Goal: Task Accomplishment & Management: Manage account settings

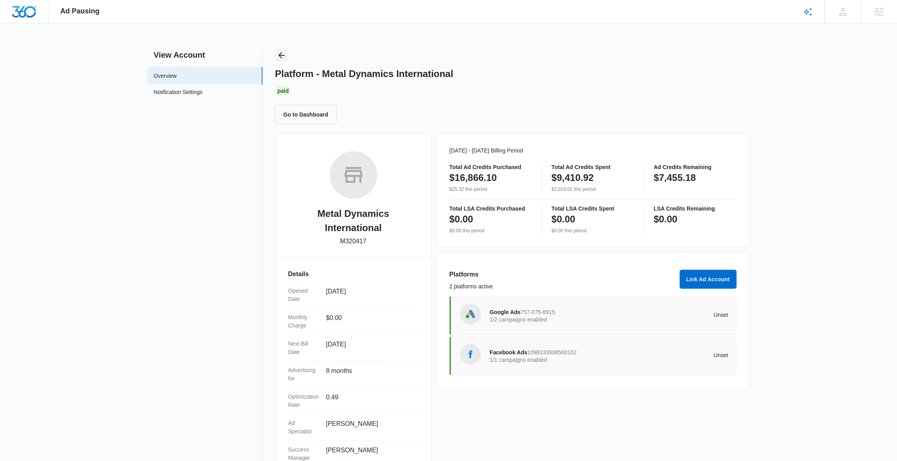
click at [278, 57] on icon "Back" at bounding box center [281, 55] width 9 height 9
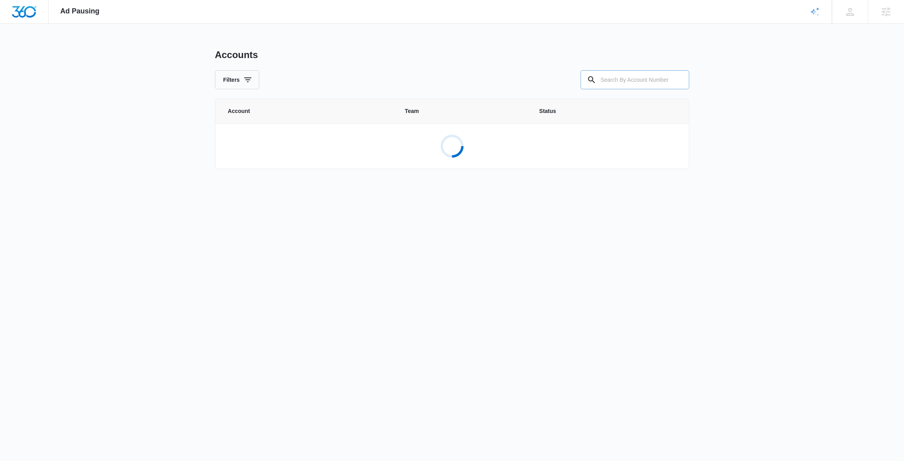
click at [648, 86] on input "text" at bounding box center [635, 79] width 109 height 19
paste input "M324895"
type input "M324895"
click at [283, 142] on div "Cubby LLC M324895" at bounding box center [270, 141] width 30 height 15
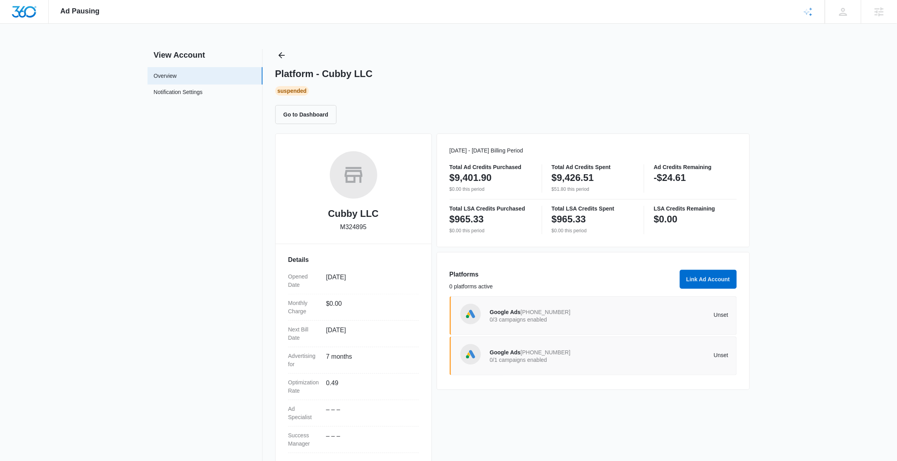
click at [594, 326] on div "Google Ads 993-798-7329 0/3 campaigns enabled Unset" at bounding box center [609, 316] width 238 height 22
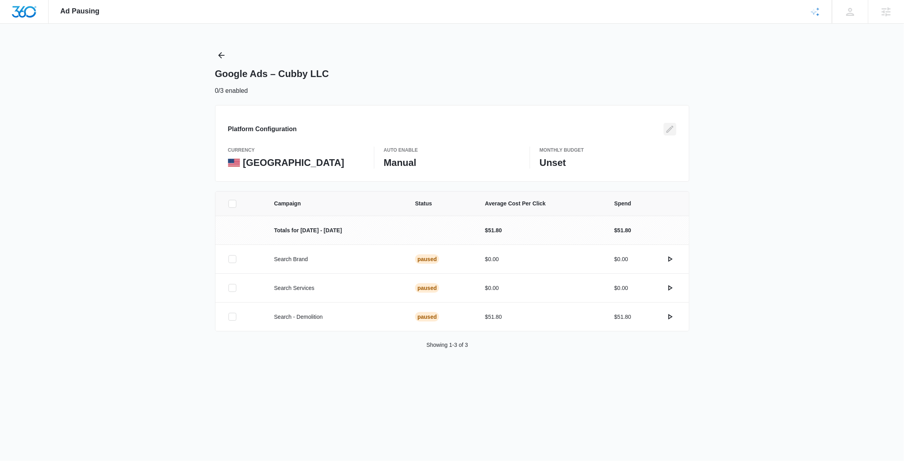
click at [674, 130] on icon "Edit" at bounding box center [669, 129] width 9 height 9
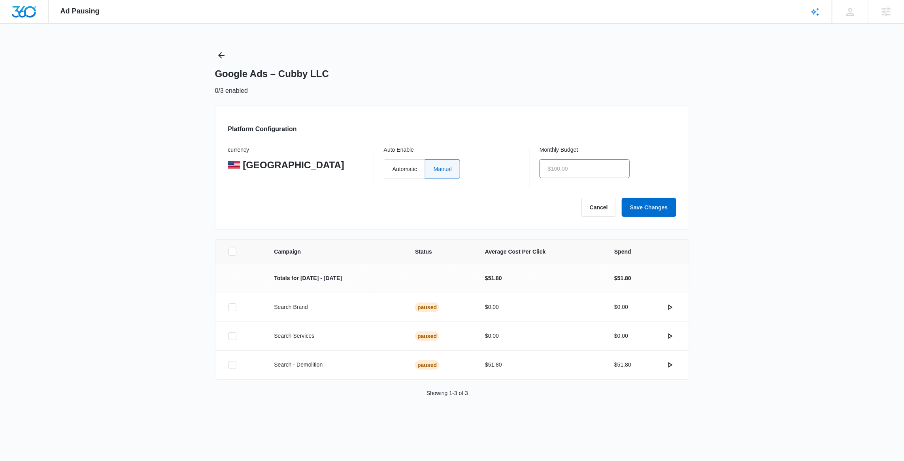
click at [594, 171] on input "text" at bounding box center [585, 168] width 90 height 19
type input "$0.01"
click at [645, 206] on button "Save Changes" at bounding box center [649, 207] width 55 height 19
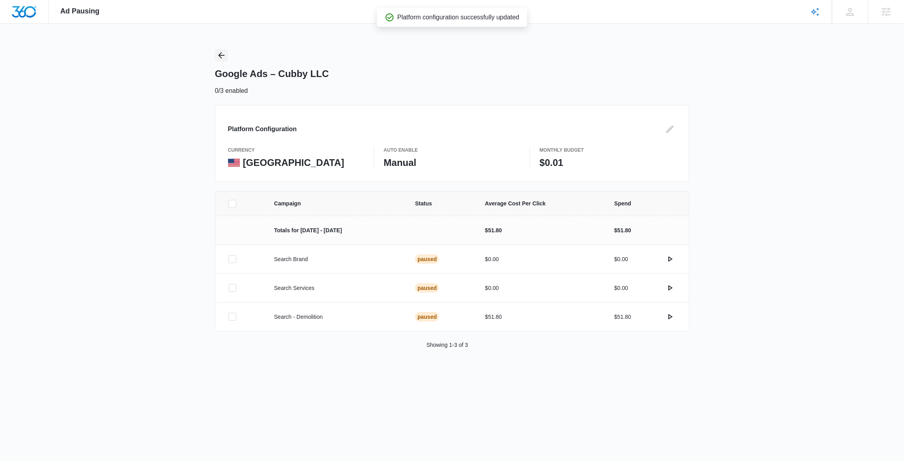
click at [220, 55] on icon "Back" at bounding box center [221, 55] width 6 height 6
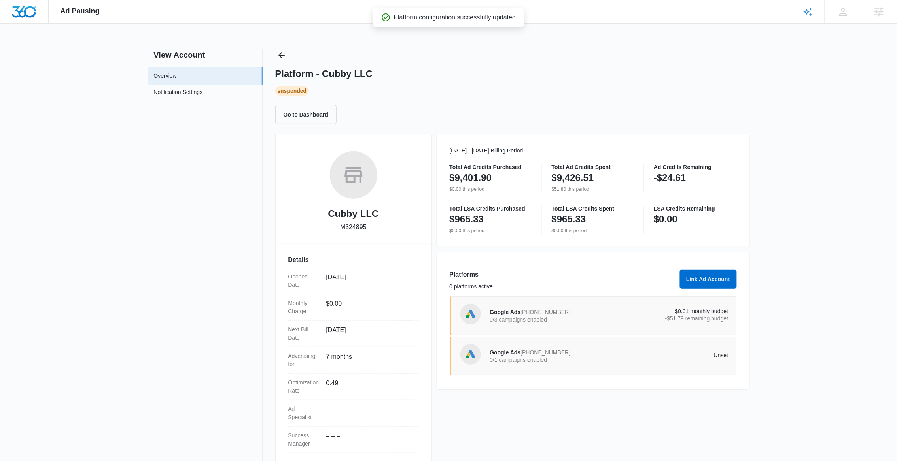
click at [631, 355] on p "Unset" at bounding box center [668, 356] width 119 height 6
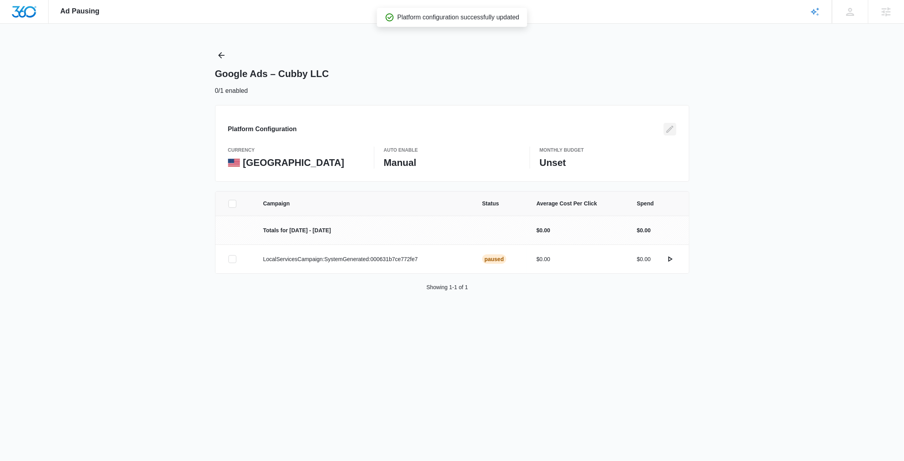
click at [665, 135] on button "Edit" at bounding box center [670, 129] width 13 height 13
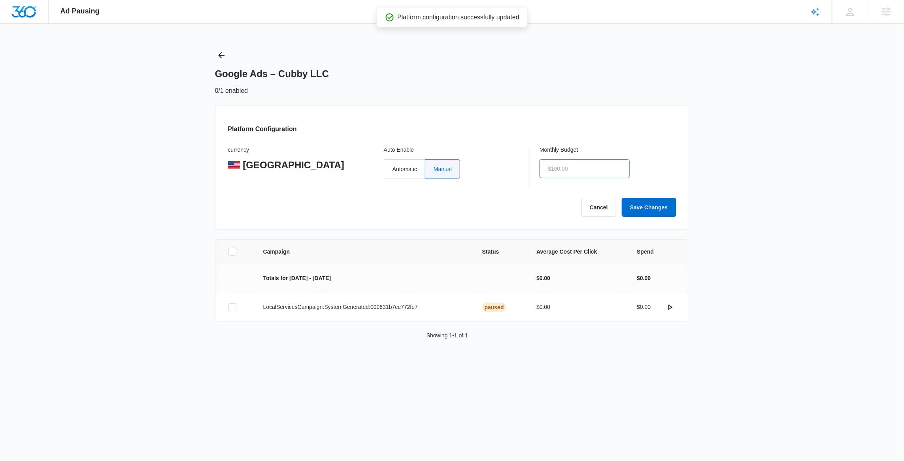
click at [573, 172] on input "text" at bounding box center [585, 168] width 90 height 19
type input "$0.01"
click at [661, 212] on button "Save Changes" at bounding box center [649, 207] width 55 height 19
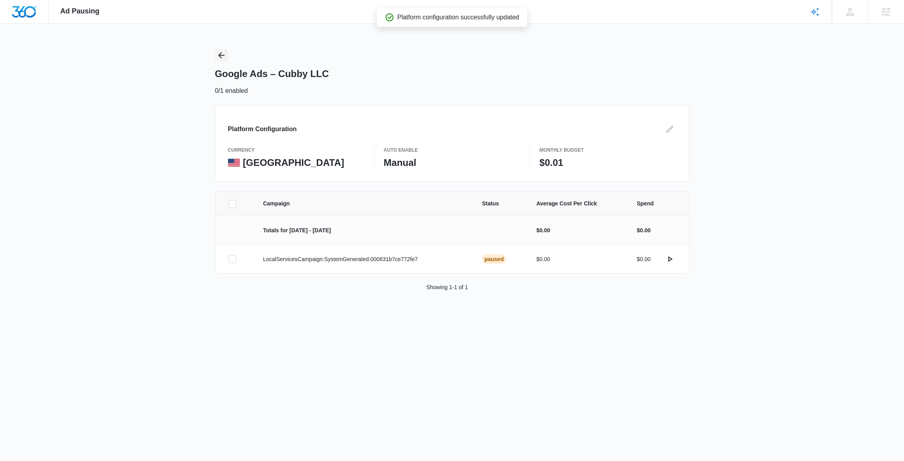
click at [222, 54] on icon "Back" at bounding box center [221, 55] width 9 height 9
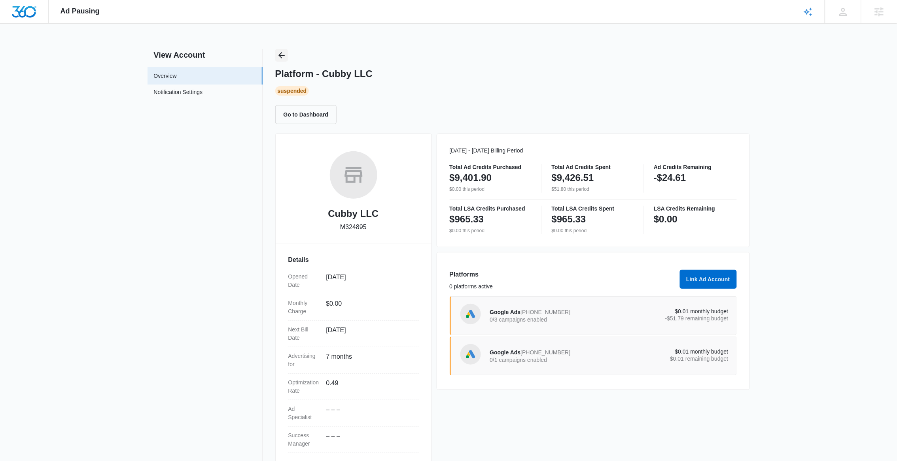
click at [279, 58] on icon "Back" at bounding box center [281, 55] width 9 height 9
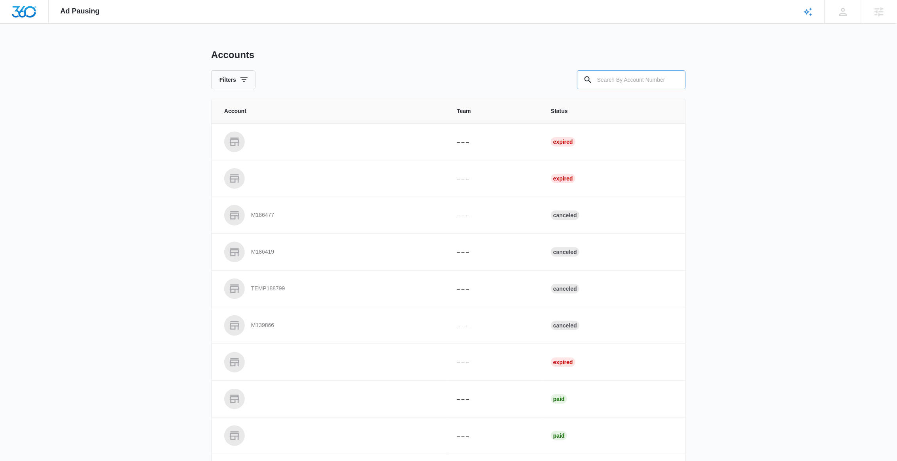
paste input "M329661"
type input "M329661"
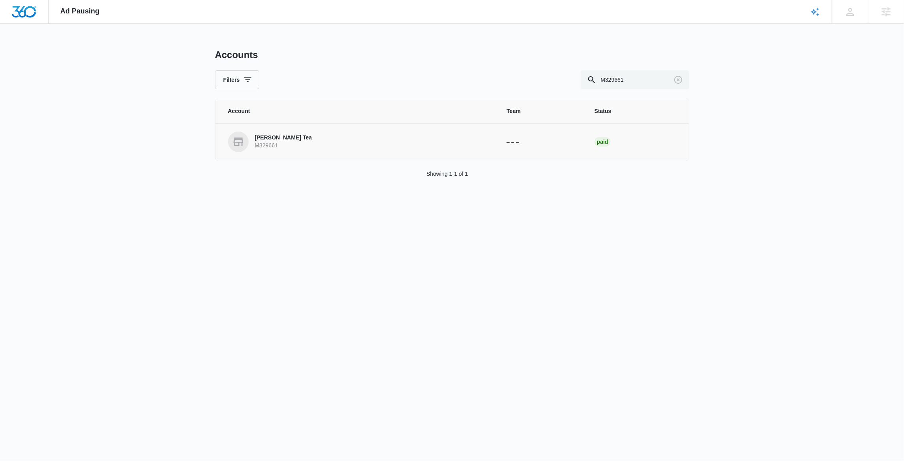
click at [284, 149] on p "M329661" at bounding box center [283, 146] width 57 height 8
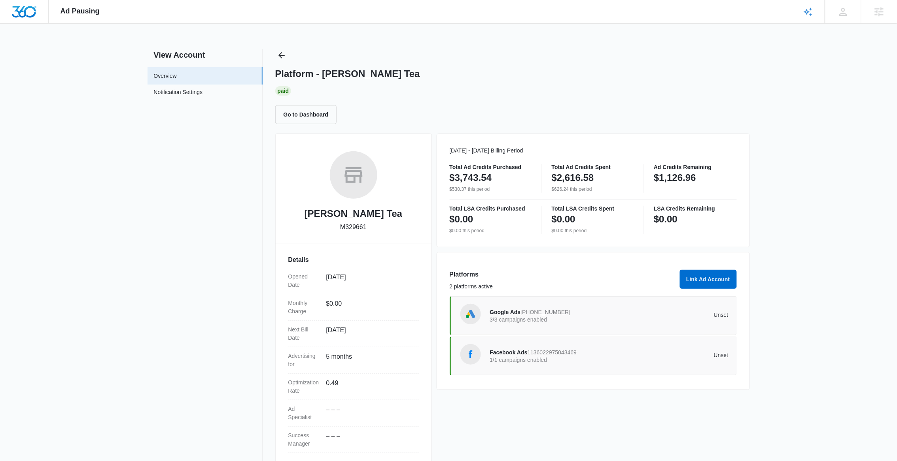
click at [604, 317] on p "3/3 campaigns enabled" at bounding box center [549, 320] width 119 height 6
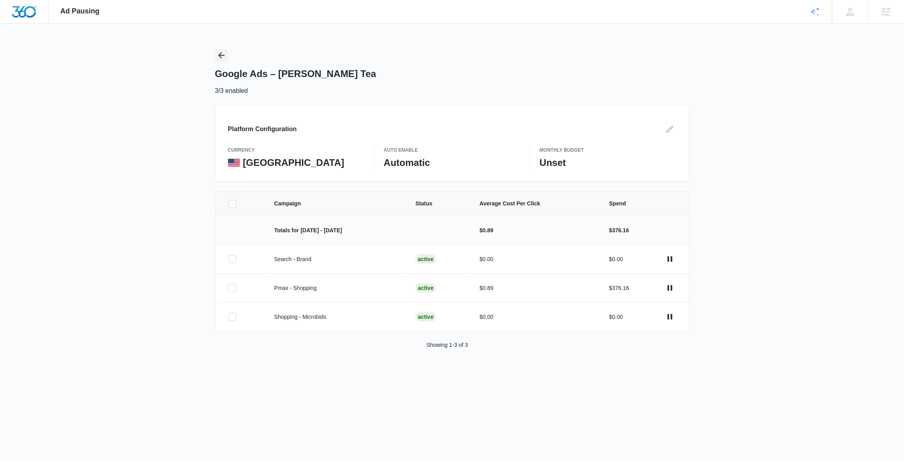
click at [223, 51] on icon "Back" at bounding box center [221, 55] width 9 height 9
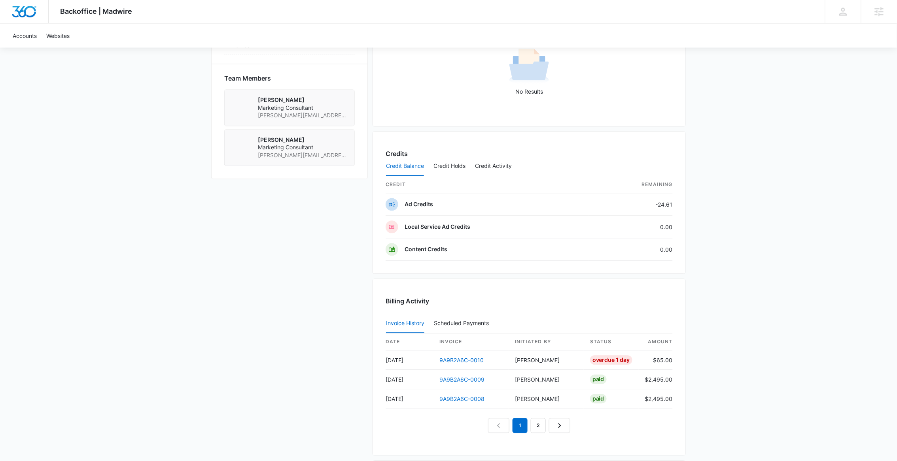
scroll to position [548, 0]
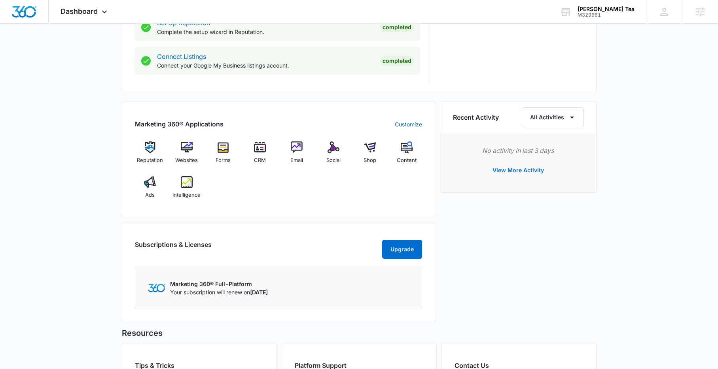
scroll to position [418, 0]
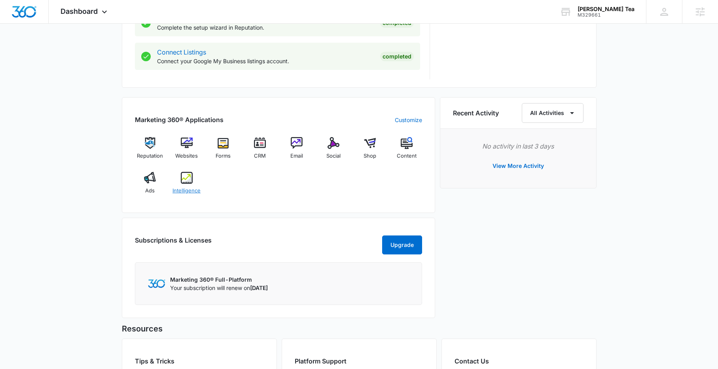
click at [183, 178] on img at bounding box center [187, 178] width 12 height 12
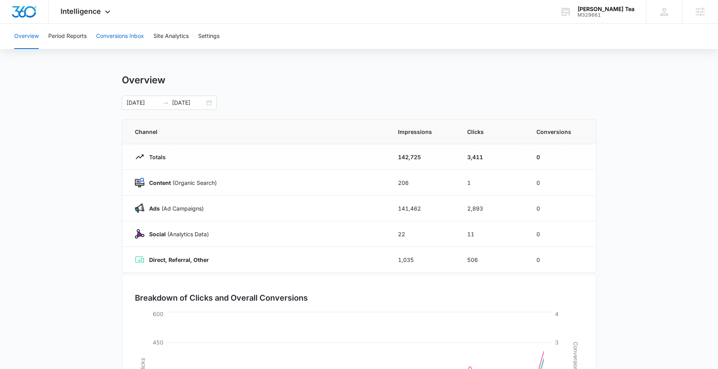
click at [120, 39] on button "Conversions Inbox" at bounding box center [120, 36] width 48 height 25
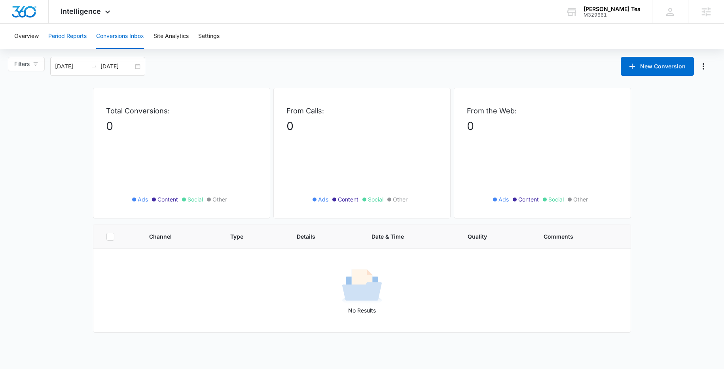
click at [73, 37] on button "Period Reports" at bounding box center [67, 36] width 38 height 25
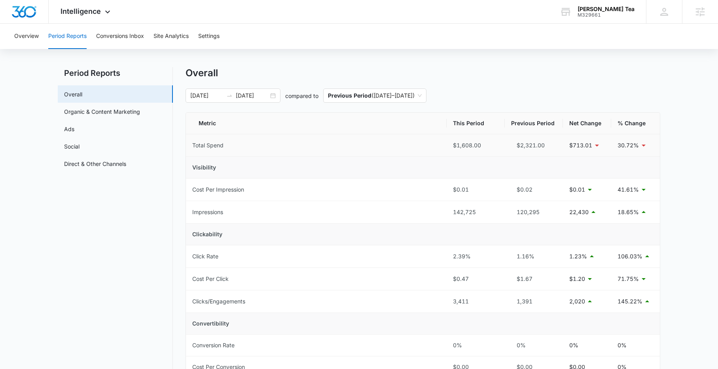
scroll to position [8, 0]
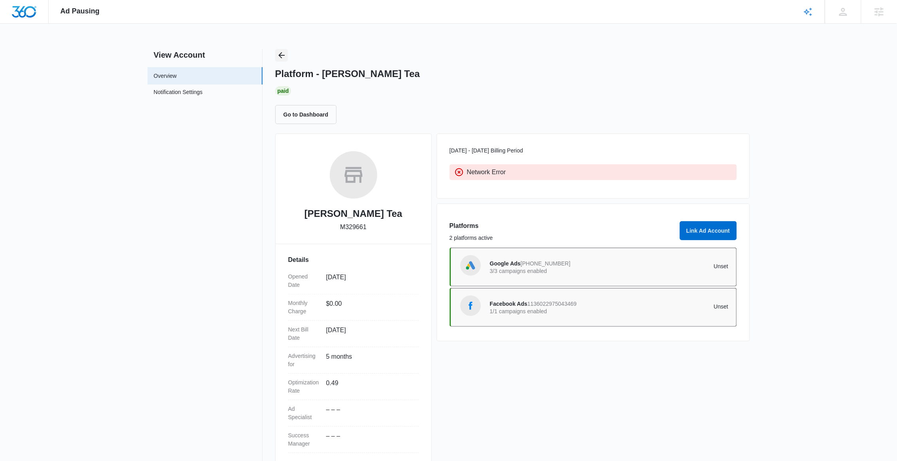
click at [279, 56] on icon "Back" at bounding box center [281, 55] width 6 height 6
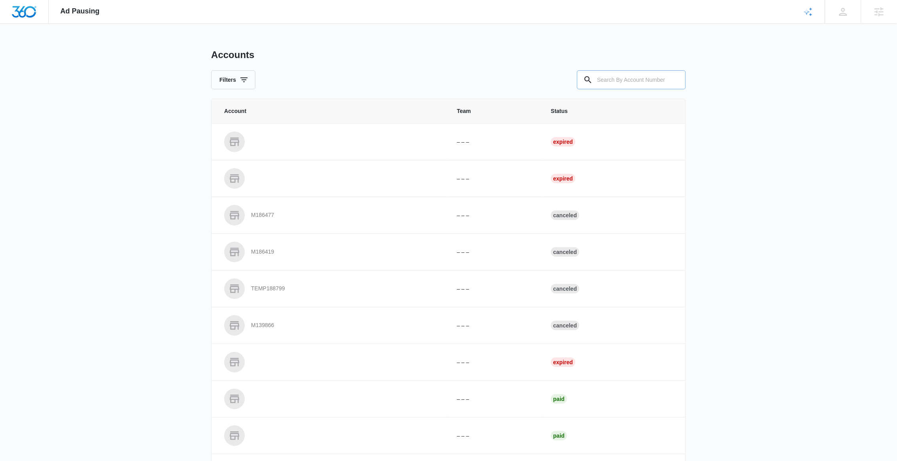
click at [614, 78] on input "text" at bounding box center [631, 79] width 109 height 19
paste input "M322561"
type input "M322561"
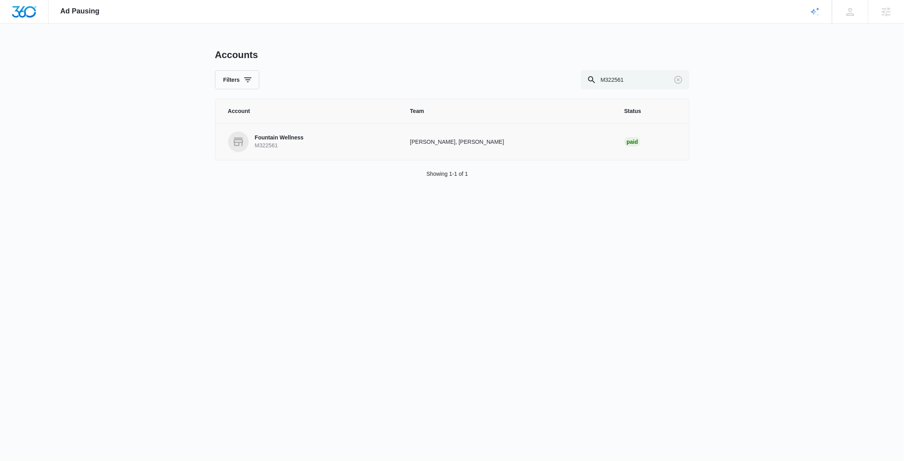
click at [272, 144] on p "M322561" at bounding box center [279, 146] width 49 height 8
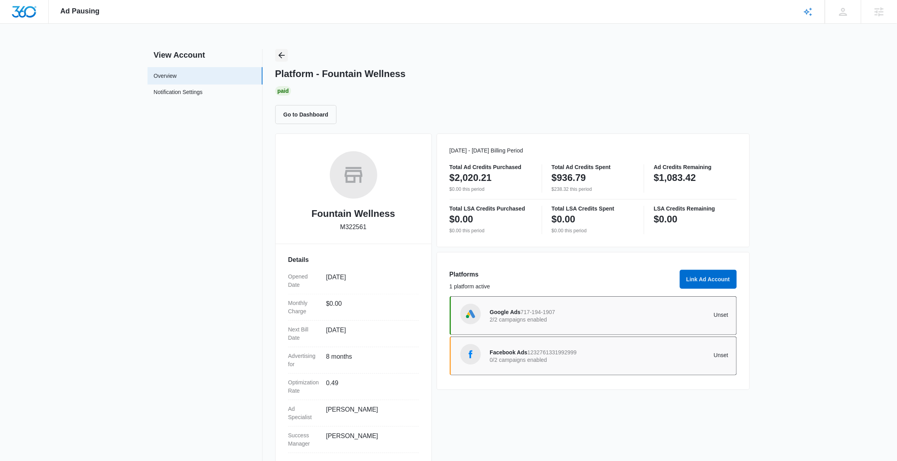
click at [283, 54] on icon "Back" at bounding box center [281, 55] width 9 height 9
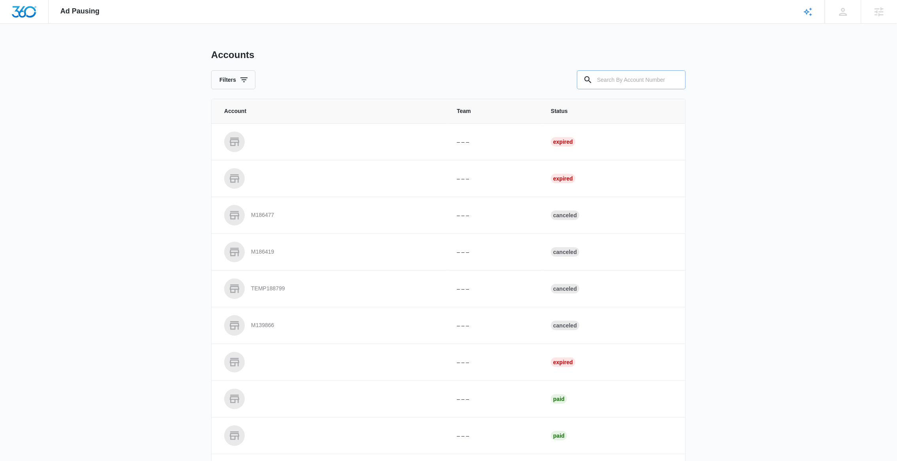
click at [618, 83] on input "text" at bounding box center [631, 79] width 109 height 19
paste input "M184064"
type input "M184064"
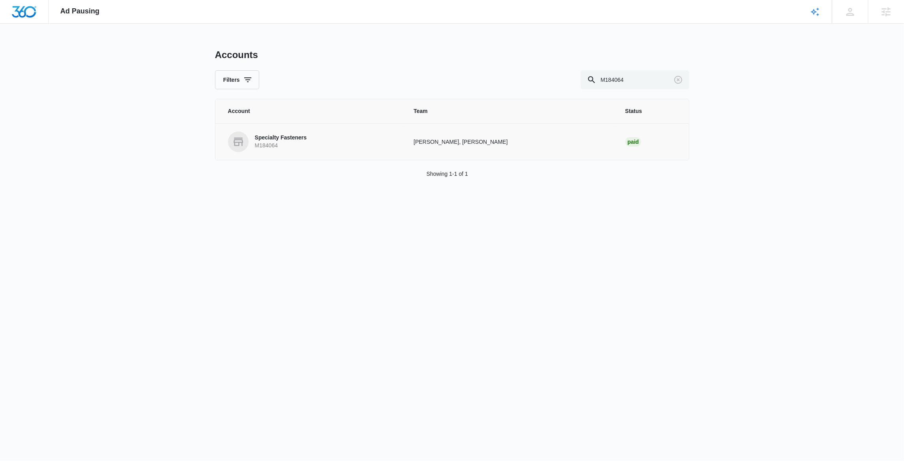
click at [387, 135] on link "Specialty Fasteners M184064" at bounding box center [311, 142] width 167 height 21
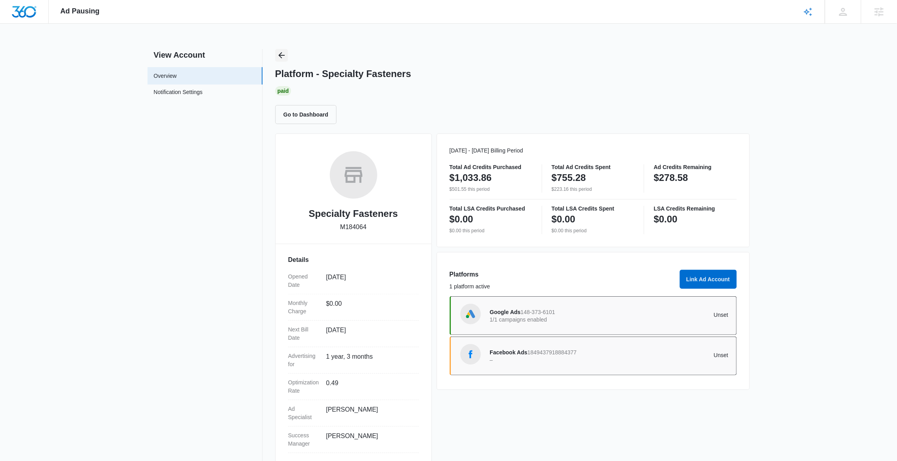
click at [279, 56] on icon "Back" at bounding box center [281, 55] width 9 height 9
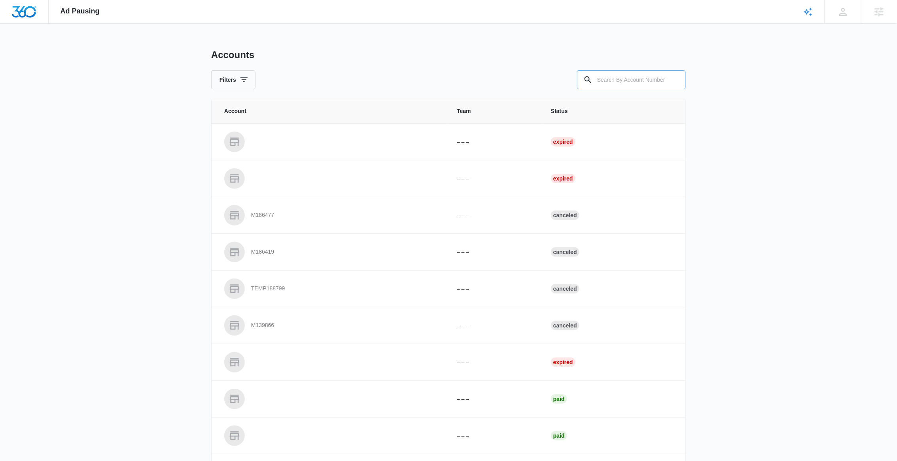
click at [616, 79] on input "text" at bounding box center [631, 79] width 109 height 19
paste input "M180723"
type input "M180723"
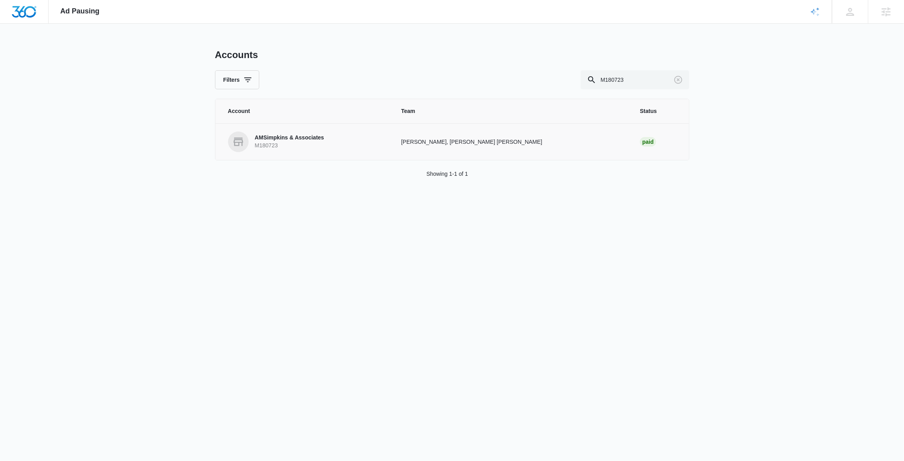
click at [291, 142] on p "M180723" at bounding box center [289, 146] width 69 height 8
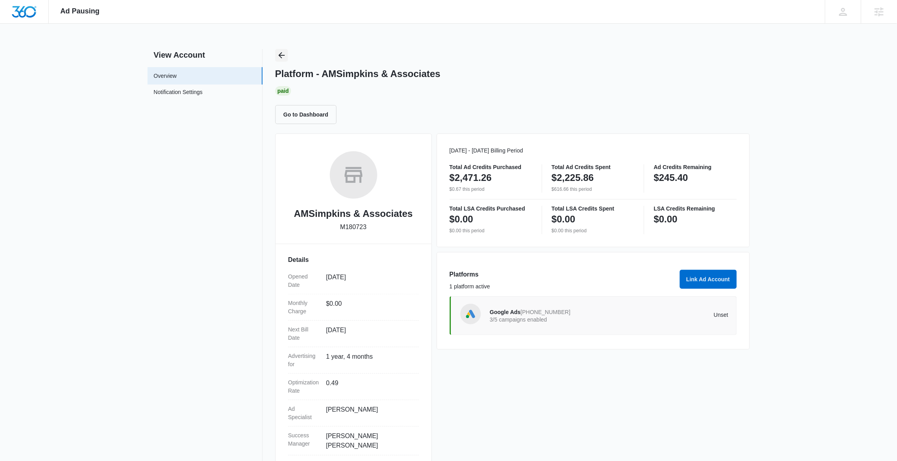
click at [278, 51] on icon "Back" at bounding box center [281, 55] width 9 height 9
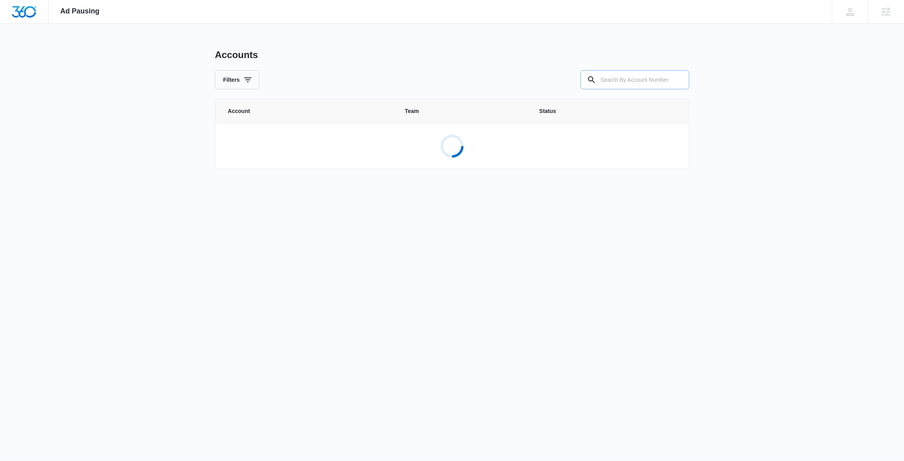
click at [630, 82] on input "text" at bounding box center [635, 79] width 109 height 19
paste input "M13921"
type input "M13921"
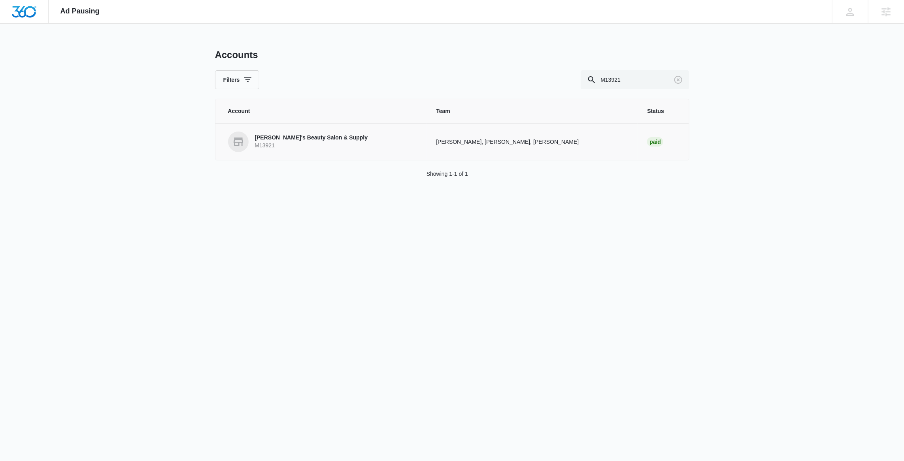
click at [386, 136] on link "Marie's Beauty Salon & Supply M13921" at bounding box center [322, 142] width 189 height 21
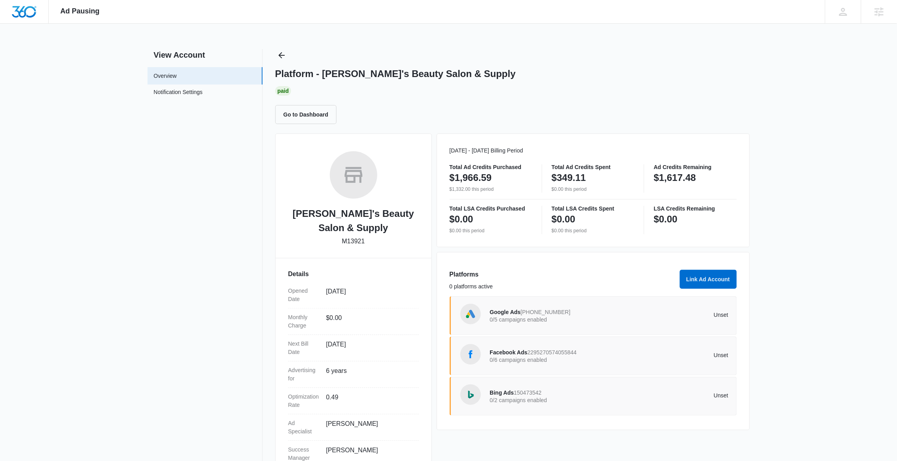
click at [558, 361] on p "0/6 campaigns enabled" at bounding box center [549, 360] width 119 height 6
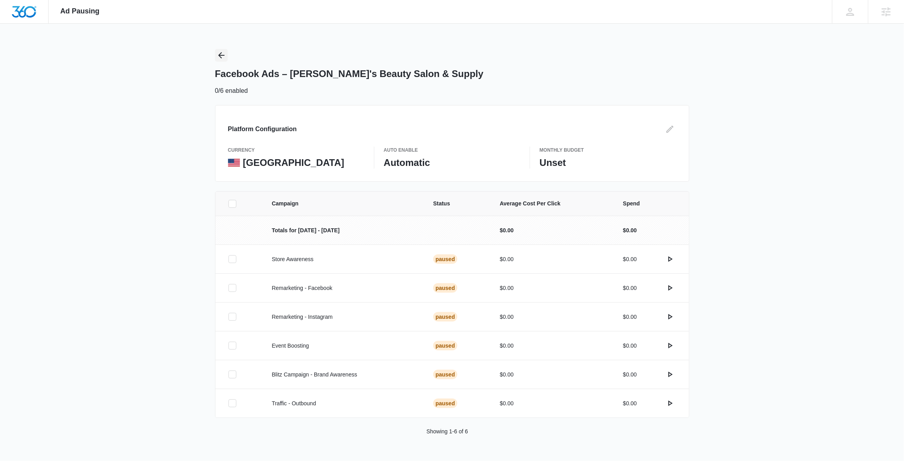
click at [226, 57] on icon "Back" at bounding box center [221, 55] width 9 height 9
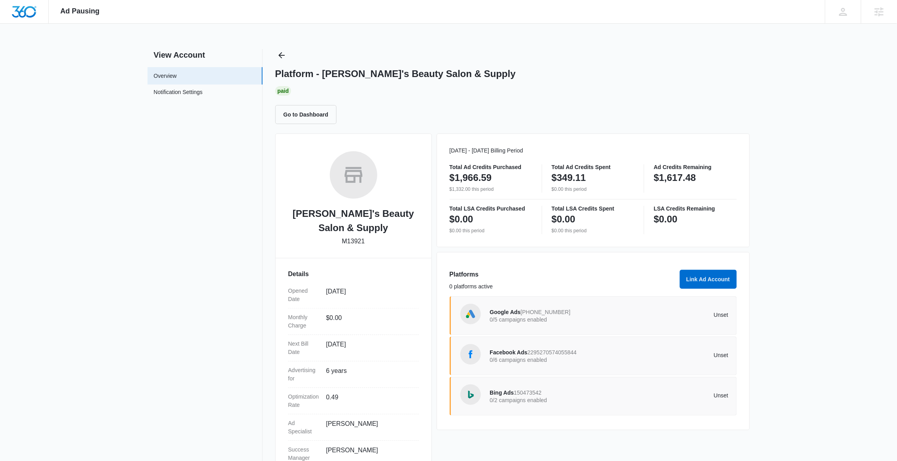
click at [545, 317] on p "0/5 campaigns enabled" at bounding box center [549, 320] width 119 height 6
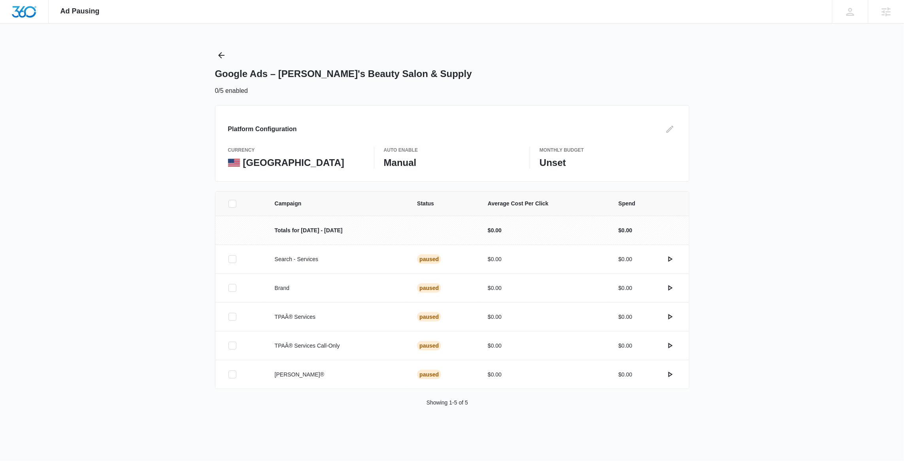
click at [230, 55] on div "Google Ads – [PERSON_NAME]'s Beauty Salon & Supply 0/5 enabled" at bounding box center [452, 72] width 474 height 47
click at [213, 52] on div "Ad Pausing Apps Reputation Websites Forms CRM Email Social Shop Content Ads Int…" at bounding box center [452, 230] width 904 height 461
click at [223, 58] on icon "Back" at bounding box center [221, 55] width 9 height 9
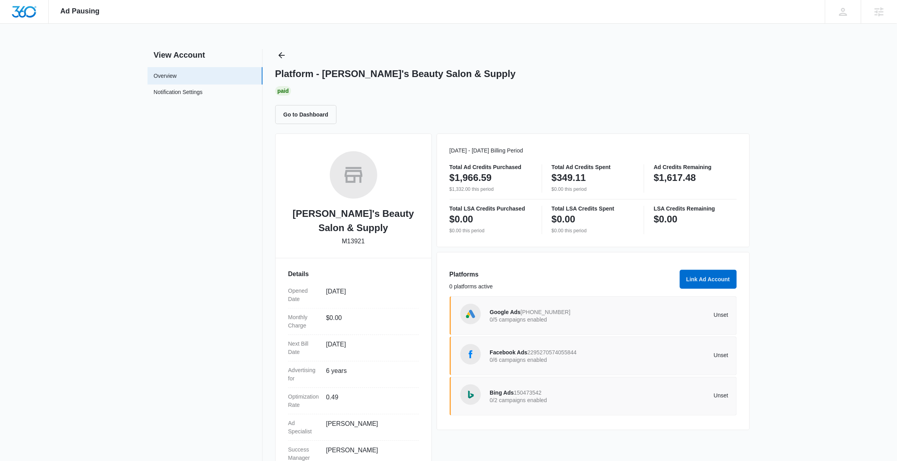
click at [219, 59] on h2 "View Account" at bounding box center [204, 55] width 115 height 12
click at [281, 57] on icon "Back" at bounding box center [281, 55] width 9 height 9
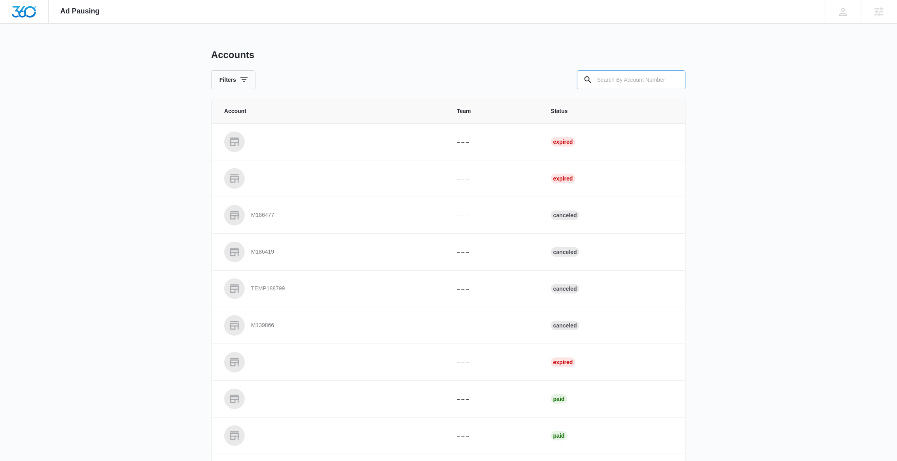
click at [654, 84] on input "text" at bounding box center [631, 79] width 109 height 19
paste input "M13921"
type input "M13921"
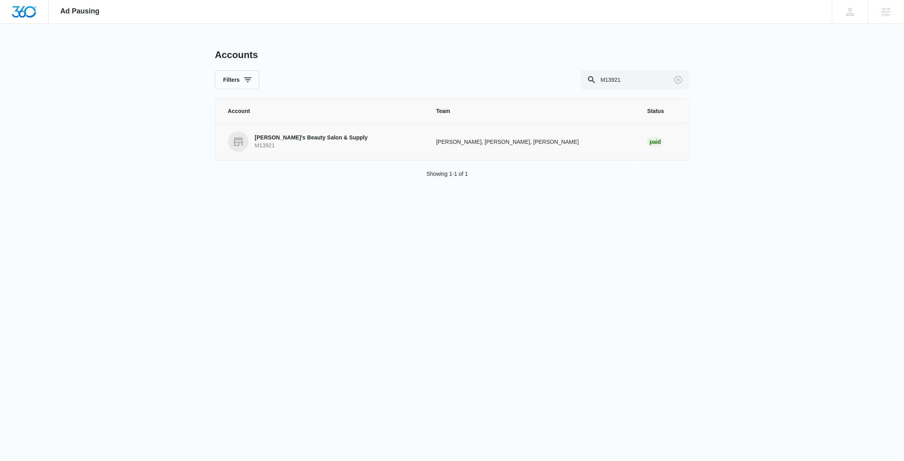
click at [343, 140] on link "Marie's Beauty Salon & Supply M13921" at bounding box center [322, 142] width 189 height 21
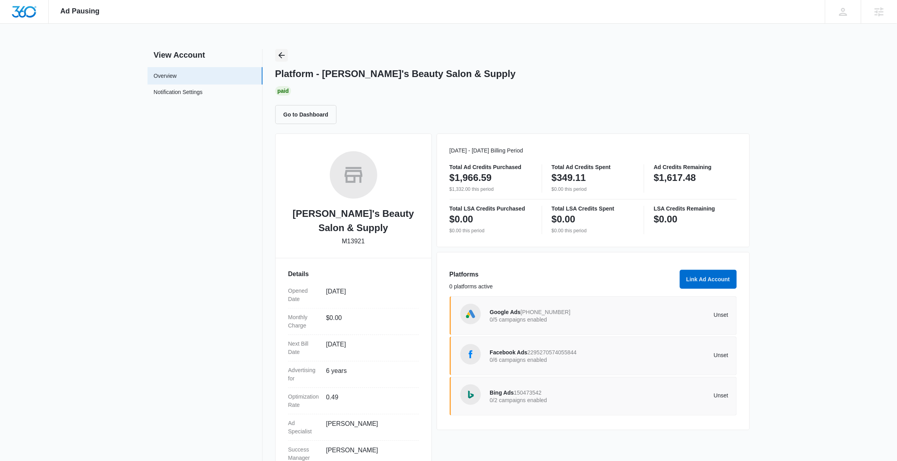
click at [281, 54] on icon "Back" at bounding box center [281, 55] width 9 height 9
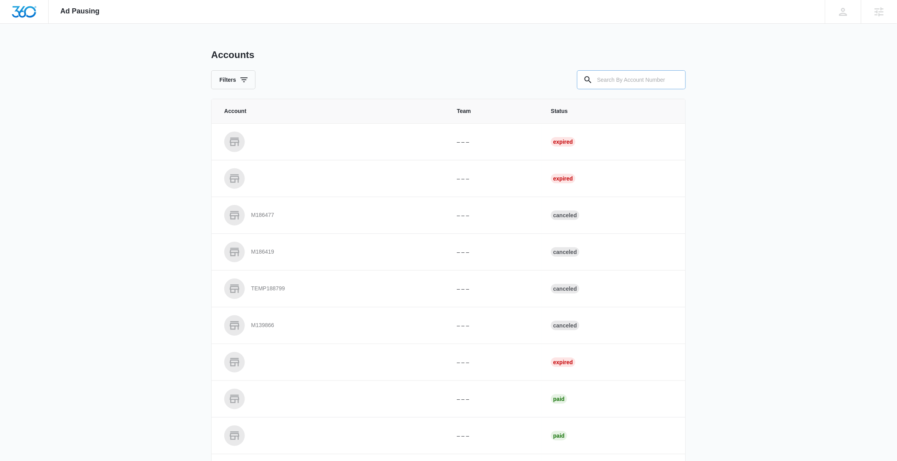
click at [643, 80] on input "text" at bounding box center [631, 79] width 109 height 19
paste input "M28441"
type input "M28441"
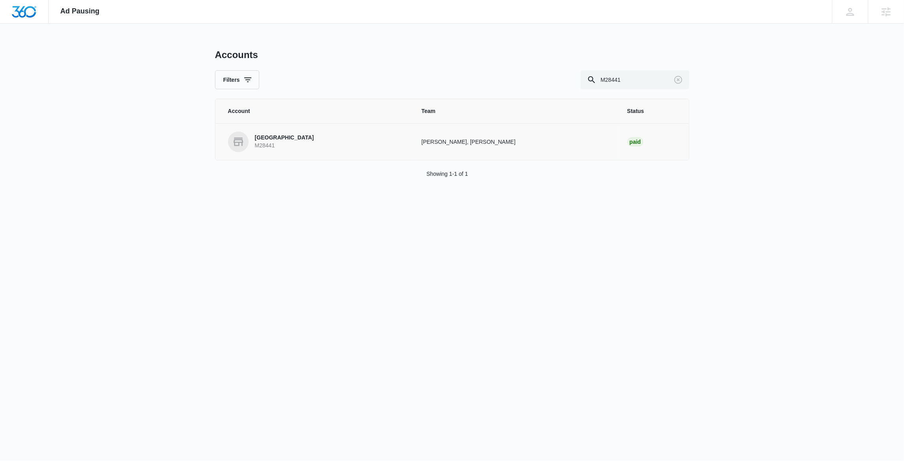
click at [314, 143] on p "M28441" at bounding box center [284, 146] width 59 height 8
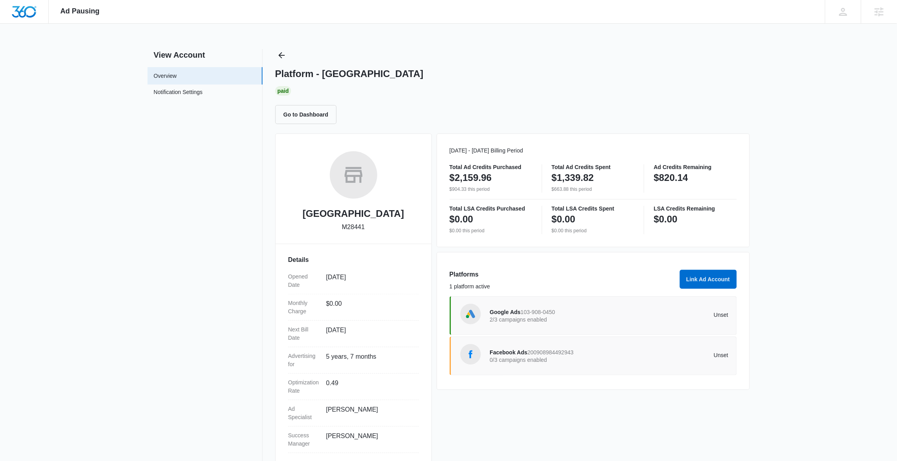
click at [604, 75] on div "Platform - Mountain Laurel Surgery Center" at bounding box center [512, 74] width 474 height 12
click at [280, 60] on button "Back" at bounding box center [281, 55] width 13 height 13
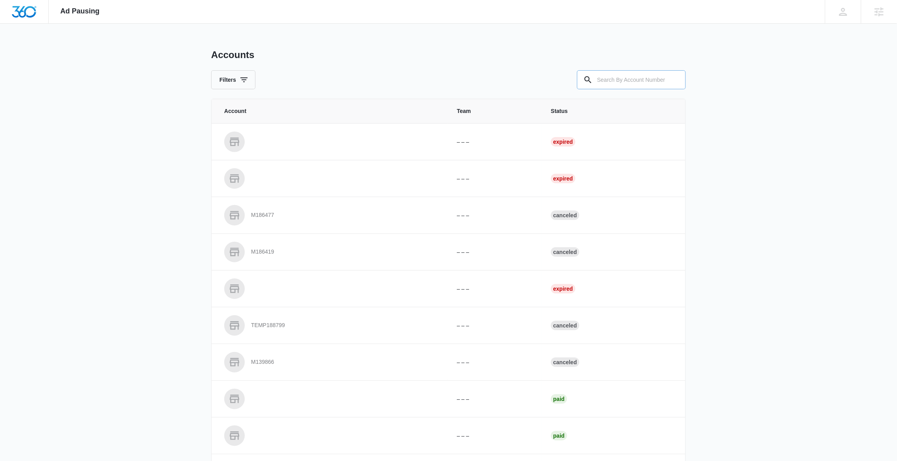
click at [619, 79] on input "text" at bounding box center [631, 79] width 109 height 19
paste input "M330742"
type input "M330742"
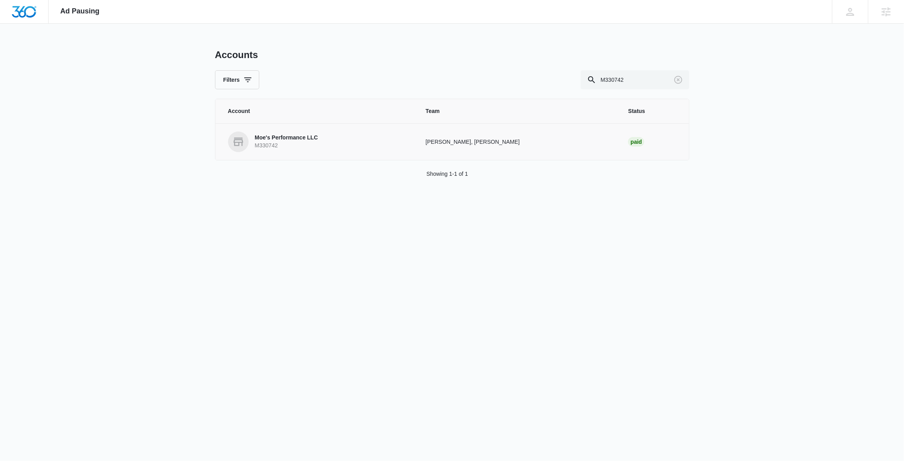
click at [345, 142] on link "Moe's Performance LLC M330742" at bounding box center [317, 142] width 179 height 21
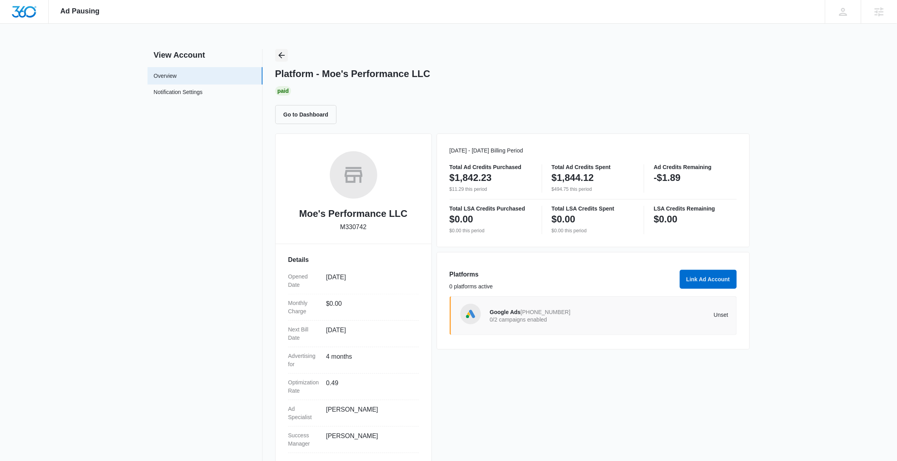
click at [284, 54] on icon "Back" at bounding box center [281, 55] width 9 height 9
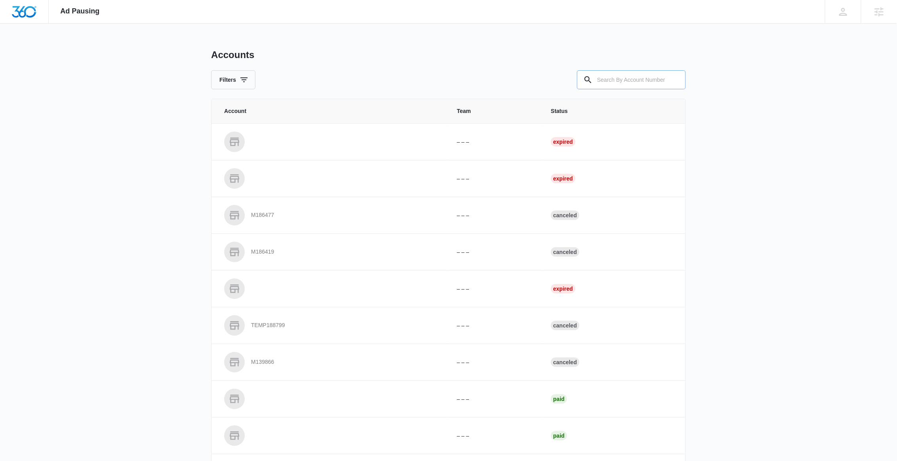
click at [607, 79] on input "text" at bounding box center [631, 79] width 109 height 19
paste input "M50388"
type input "M50388"
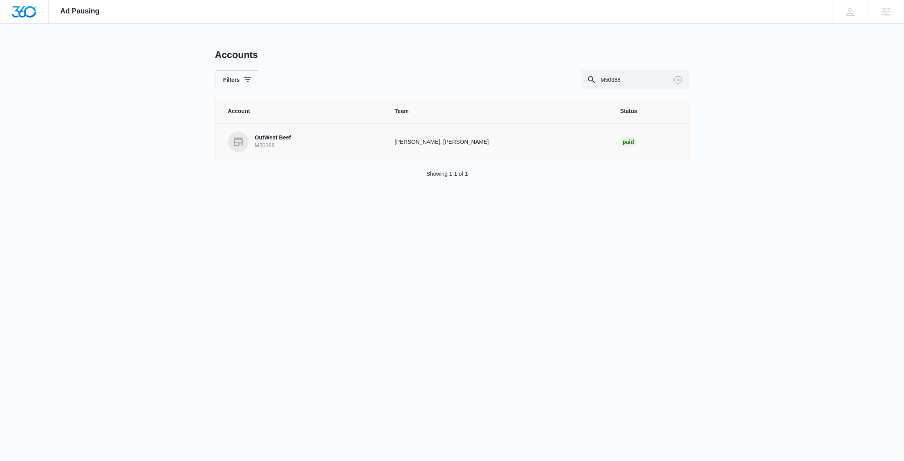
click at [277, 140] on p "OutWest Beef" at bounding box center [273, 138] width 36 height 8
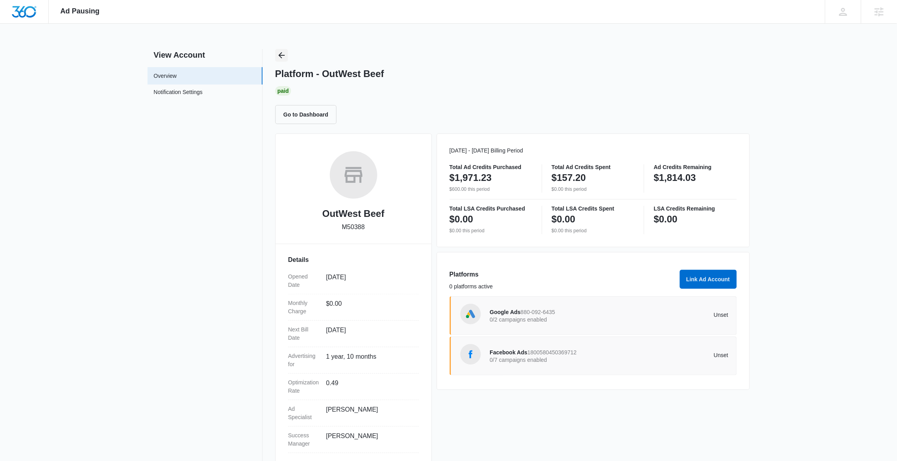
click at [280, 56] on icon "Back" at bounding box center [281, 55] width 6 height 6
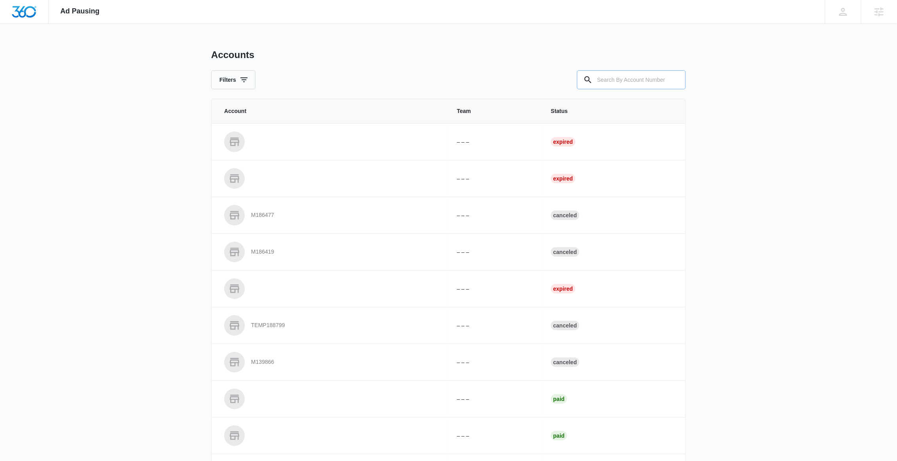
click at [632, 80] on input "text" at bounding box center [631, 79] width 109 height 19
paste input "M26325"
type input "M26325"
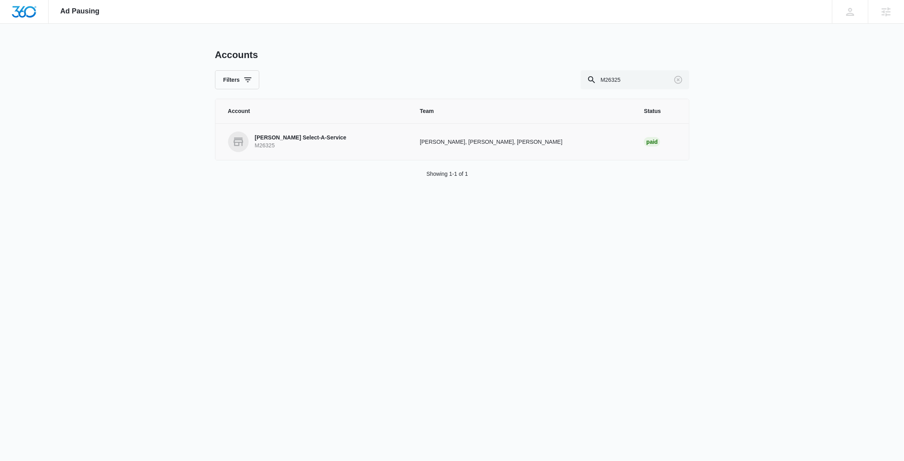
click at [280, 142] on p "Webb's Select-A-Service" at bounding box center [301, 138] width 92 height 8
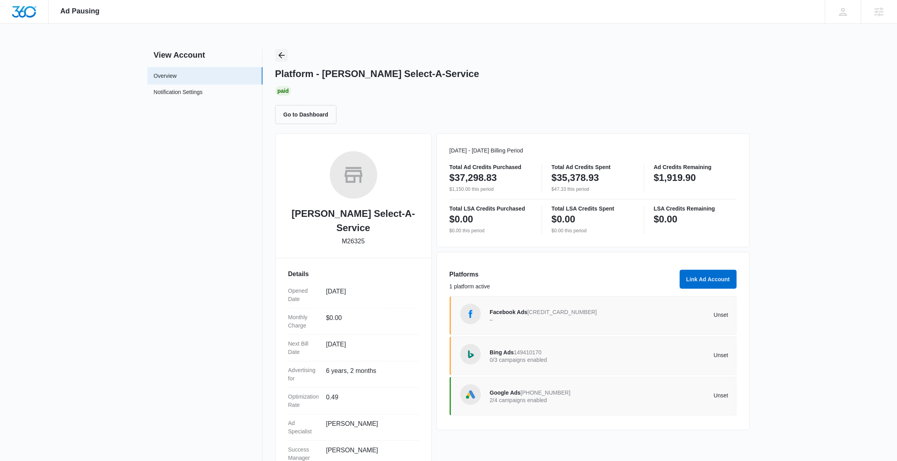
click at [285, 57] on icon "Back" at bounding box center [281, 55] width 9 height 9
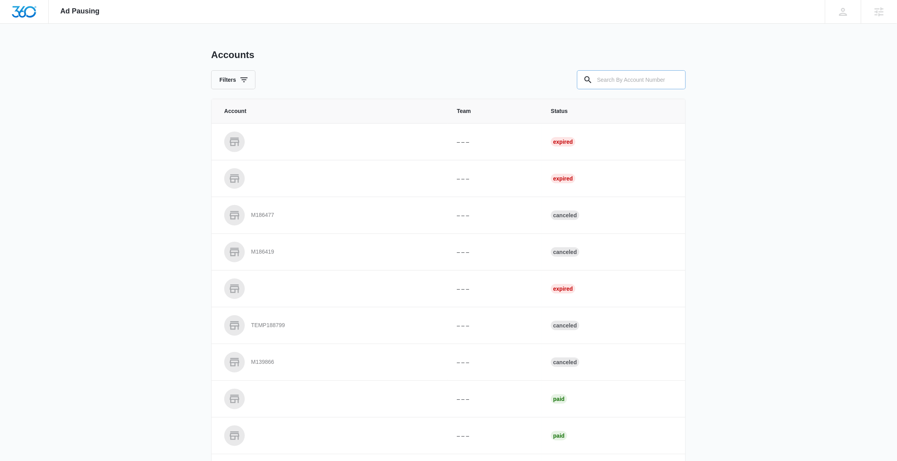
click at [609, 79] on input "text" at bounding box center [631, 79] width 109 height 19
paste input "M329216"
type input "M329216"
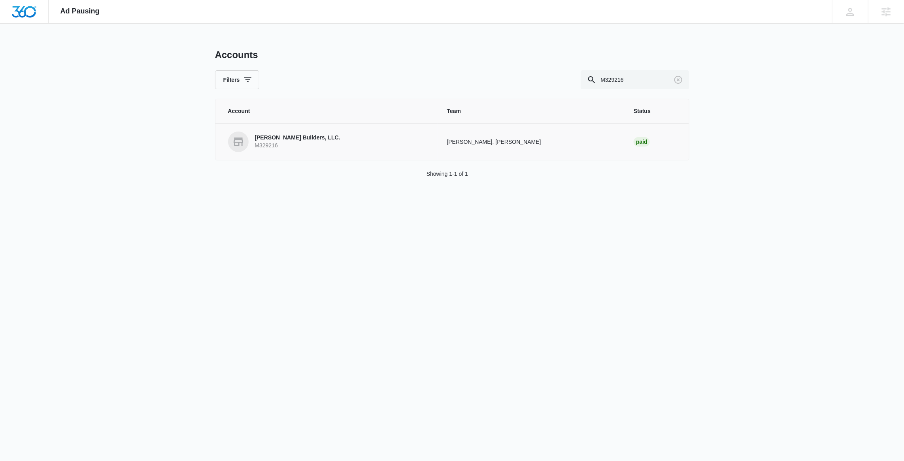
click at [275, 144] on p "M329216" at bounding box center [297, 146] width 85 height 8
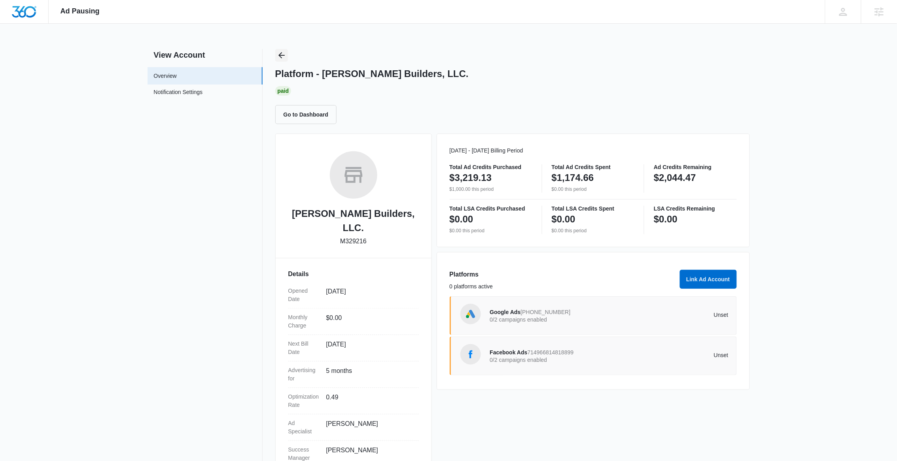
click at [285, 54] on icon "Back" at bounding box center [281, 55] width 9 height 9
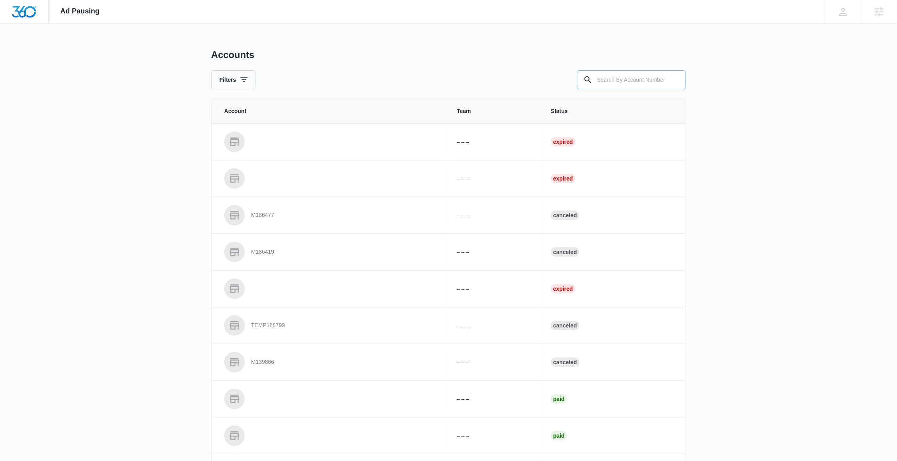
click at [614, 82] on input "text" at bounding box center [631, 79] width 109 height 19
paste input "M322943"
type input "M322943"
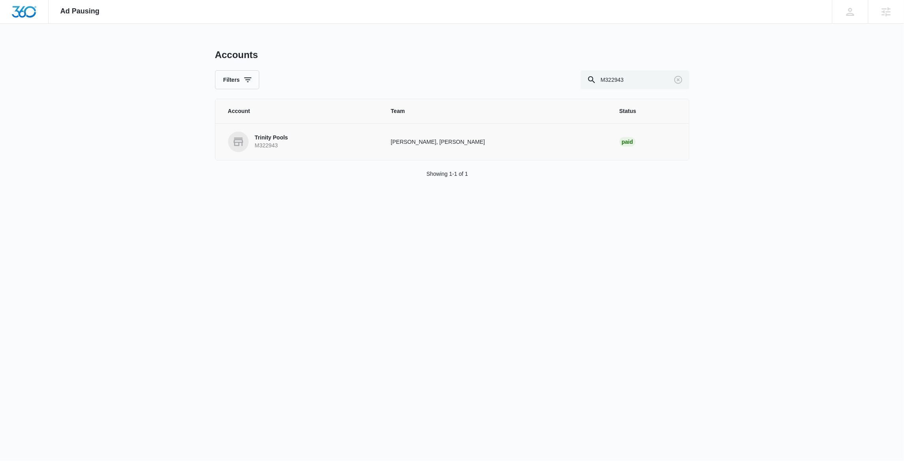
click at [280, 142] on p "M322943" at bounding box center [271, 146] width 33 height 8
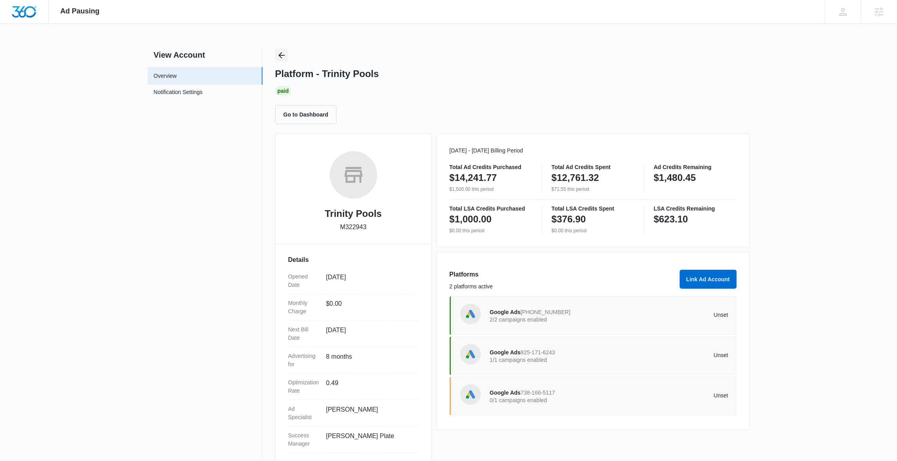
click at [285, 49] on button "Back" at bounding box center [281, 55] width 13 height 13
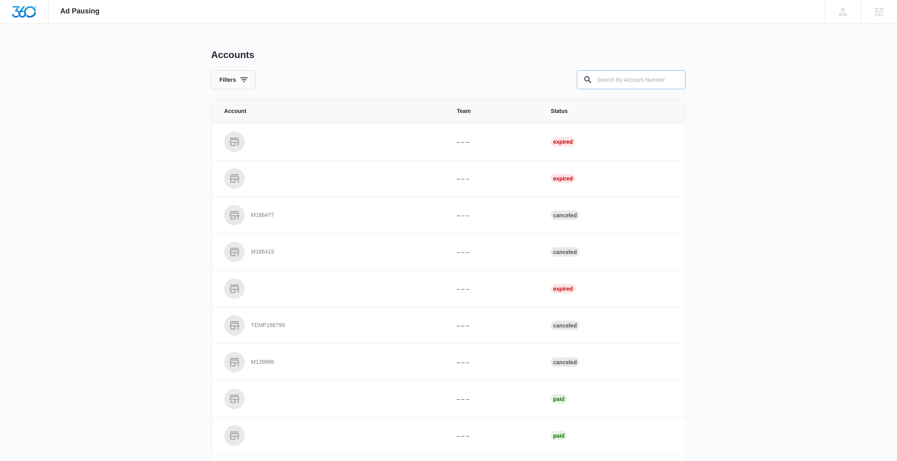
click at [640, 80] on input "text" at bounding box center [631, 79] width 109 height 19
paste input "M182427"
type input "M182427"
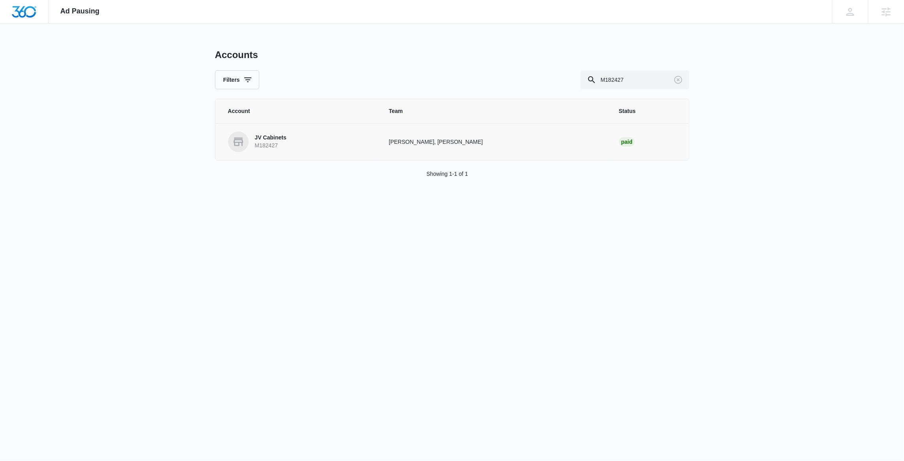
click at [302, 142] on link "JV Cabinets M182427" at bounding box center [299, 142] width 142 height 21
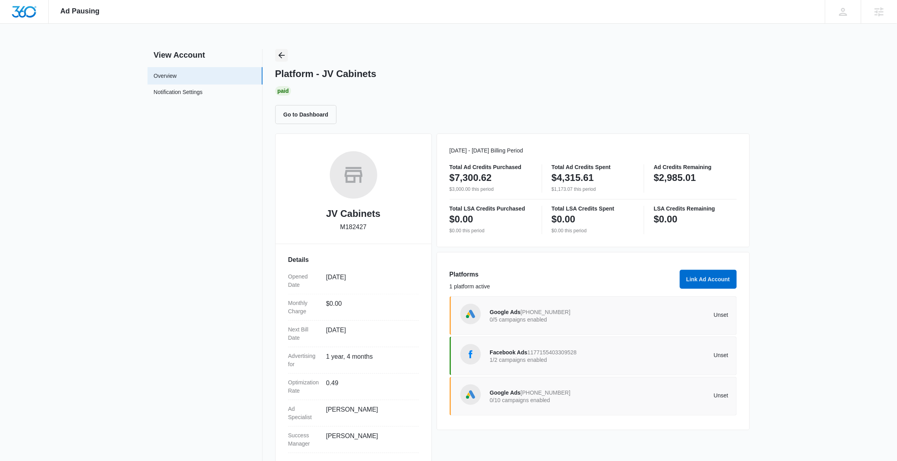
click at [280, 52] on icon "Back" at bounding box center [281, 55] width 9 height 9
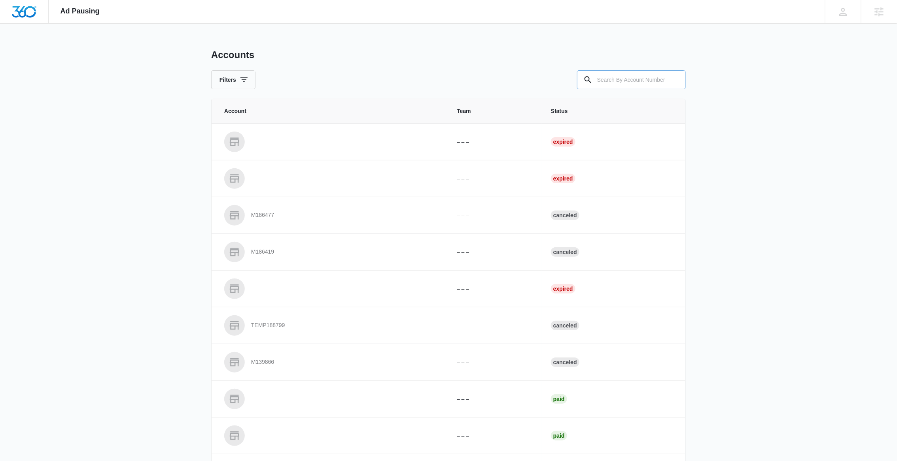
click at [600, 77] on input "text" at bounding box center [631, 79] width 109 height 19
paste input "M51182"
type input "M51182"
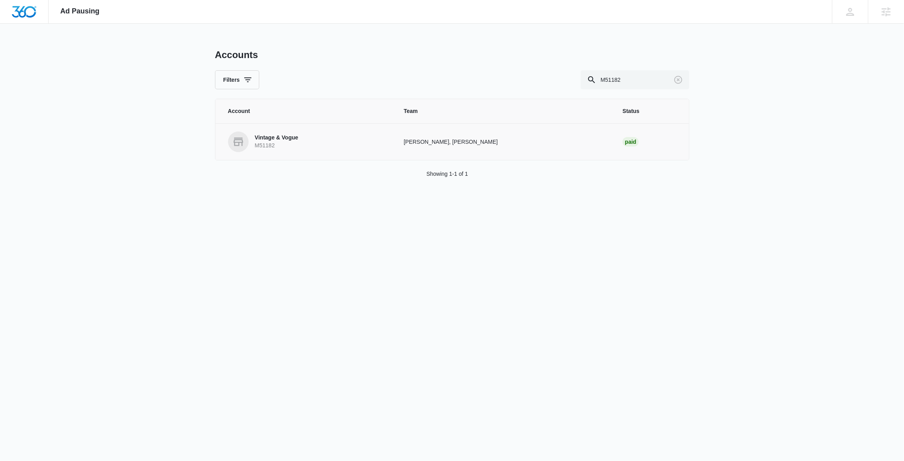
click at [277, 144] on p "M51182" at bounding box center [276, 146] width 43 height 8
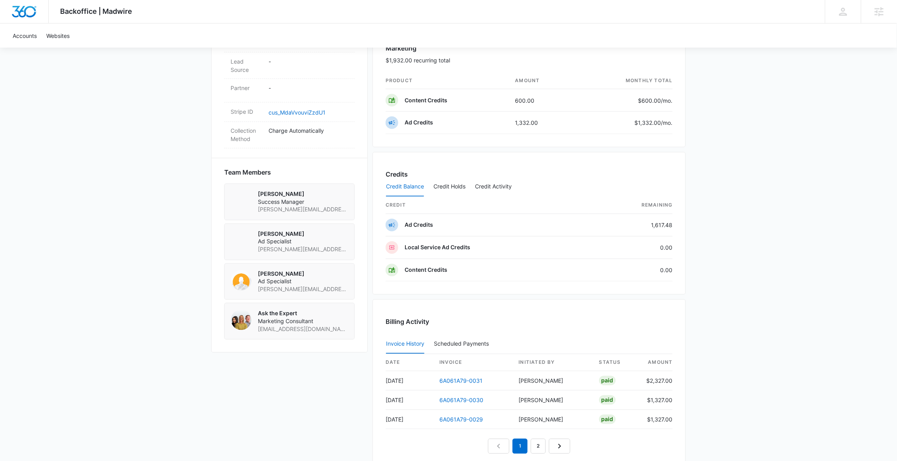
scroll to position [476, 0]
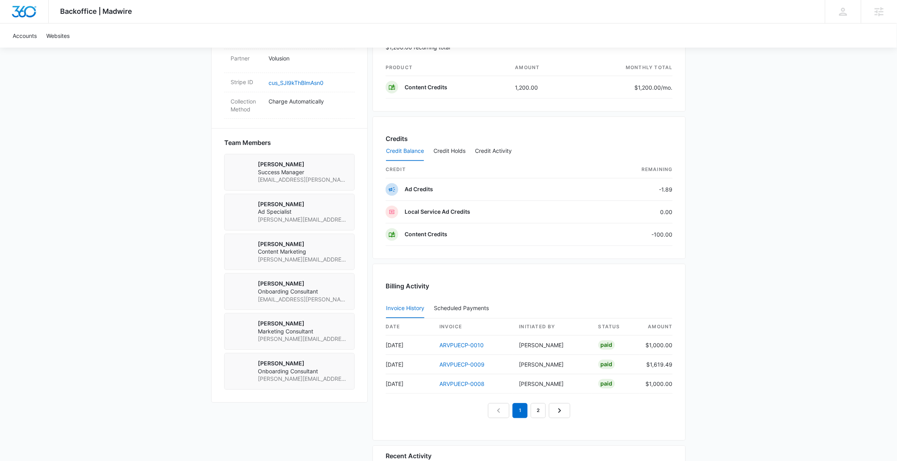
scroll to position [530, 0]
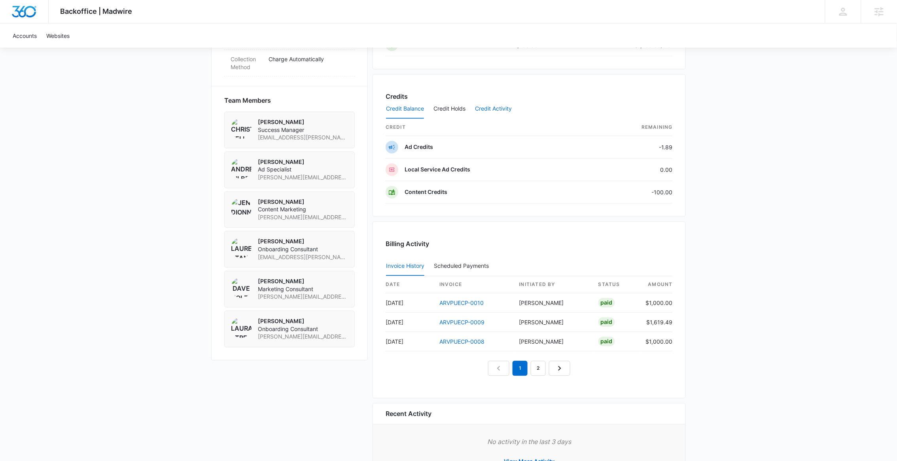
click at [494, 110] on button "Credit Activity" at bounding box center [493, 109] width 37 height 19
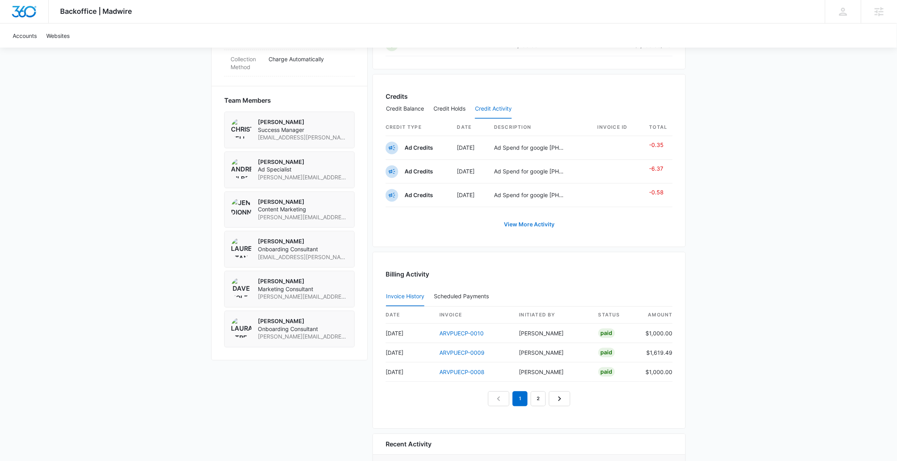
click at [544, 227] on link "View More Activity" at bounding box center [529, 224] width 66 height 19
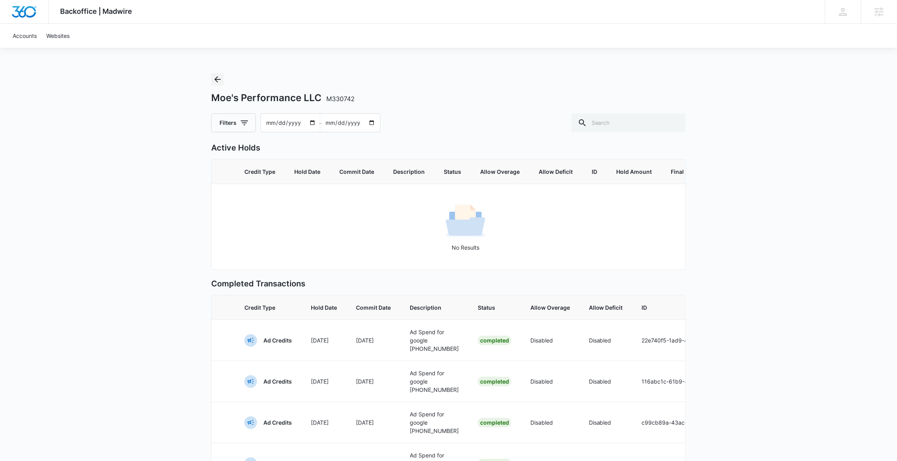
click at [220, 80] on icon "Back" at bounding box center [217, 79] width 9 height 9
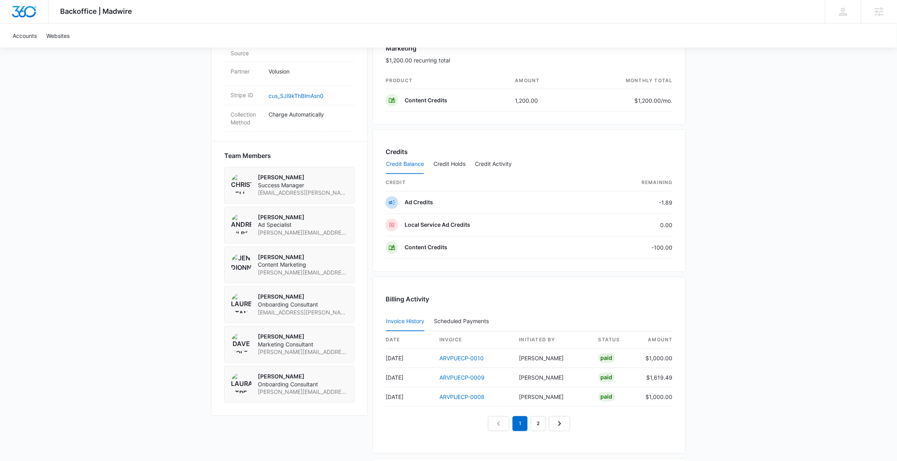
scroll to position [484, 0]
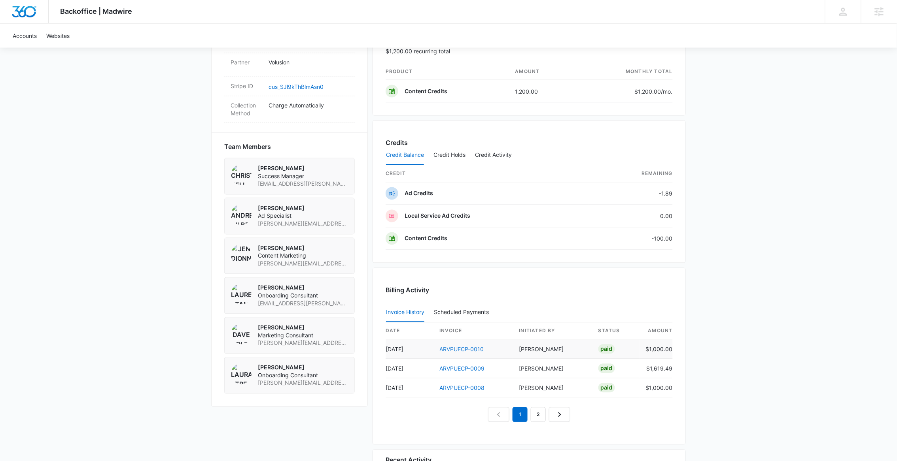
click at [469, 351] on link "ARVPUECP-0010" at bounding box center [461, 349] width 44 height 7
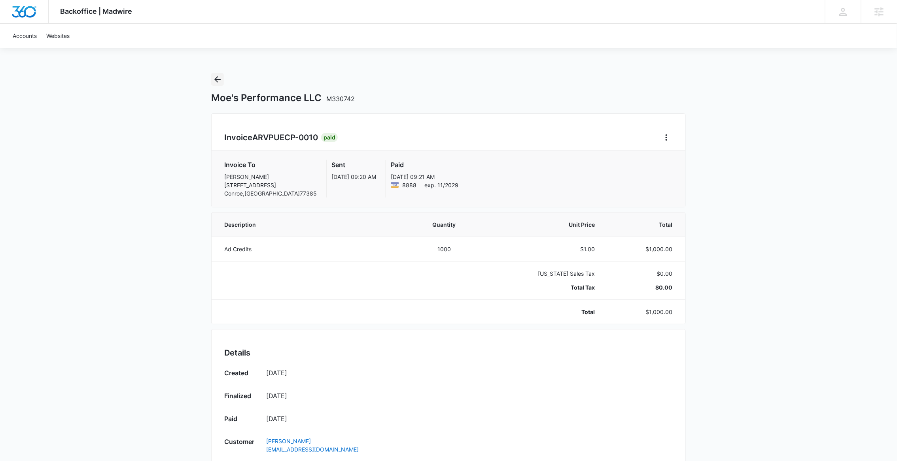
click at [215, 81] on icon "Back" at bounding box center [217, 79] width 9 height 9
